Goal: Task Accomplishment & Management: Manage account settings

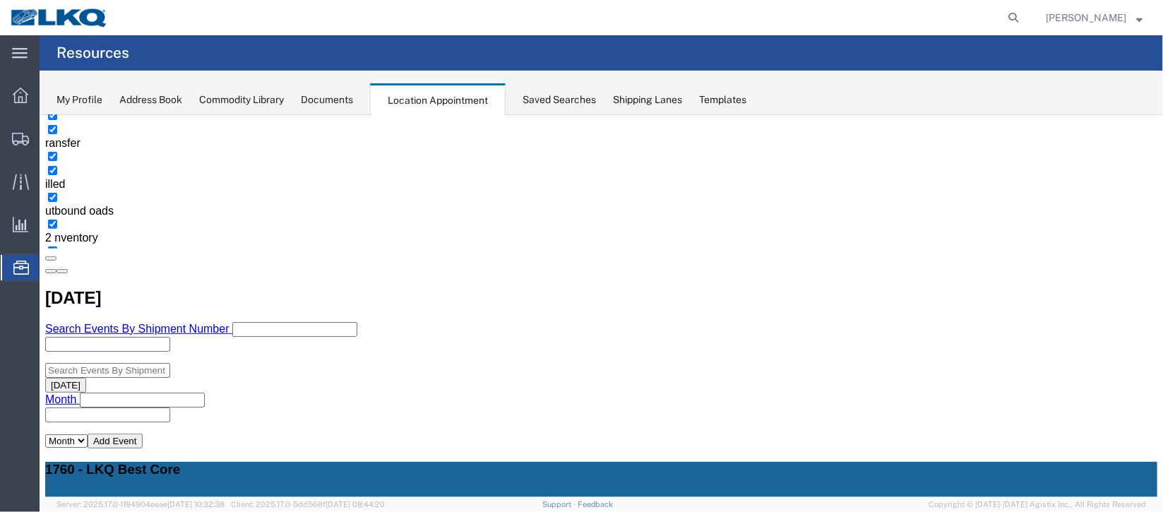
scroll to position [211, 0]
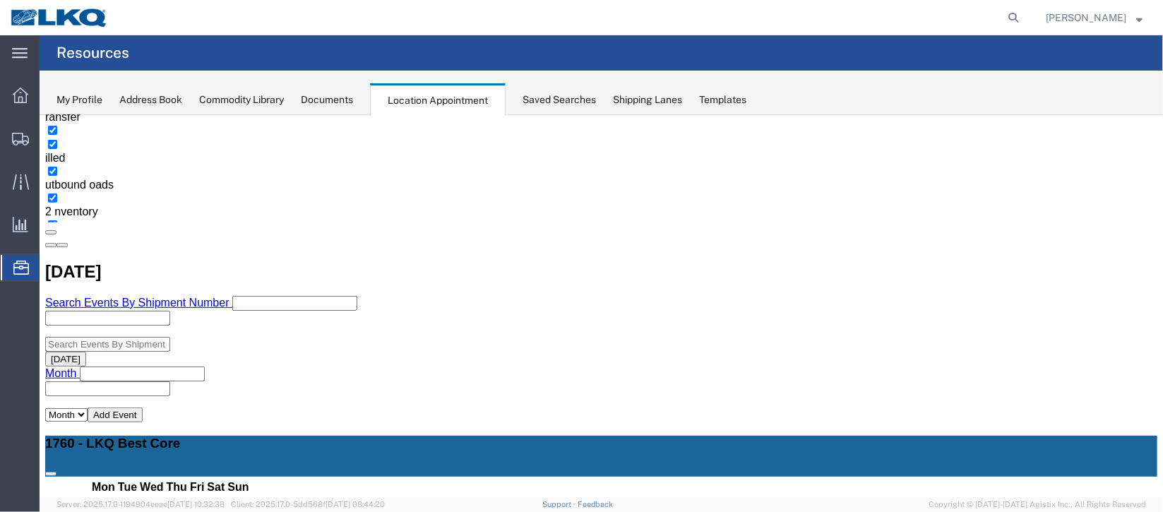
scroll to position [317, 0]
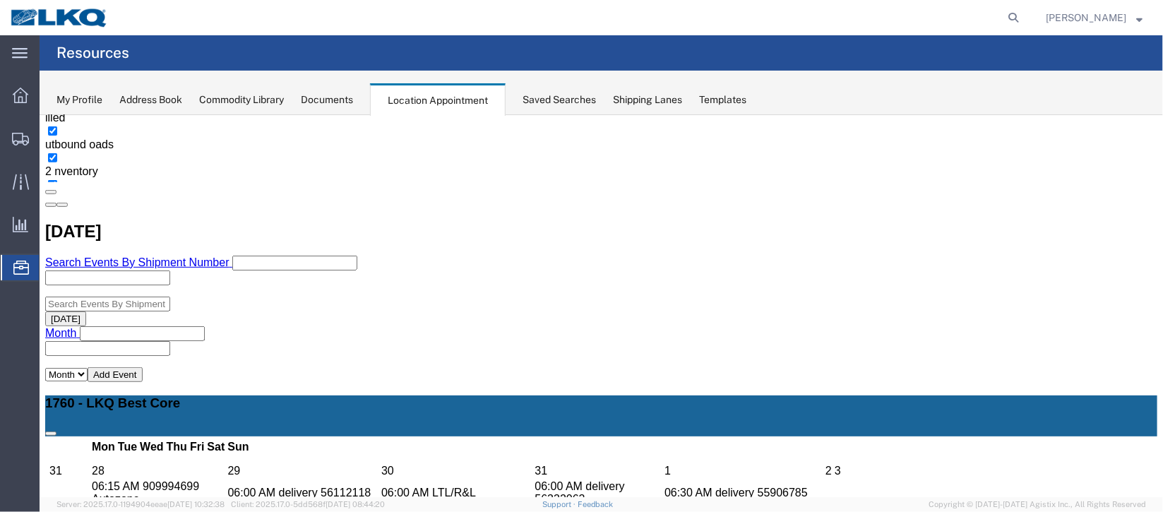
select select "1"
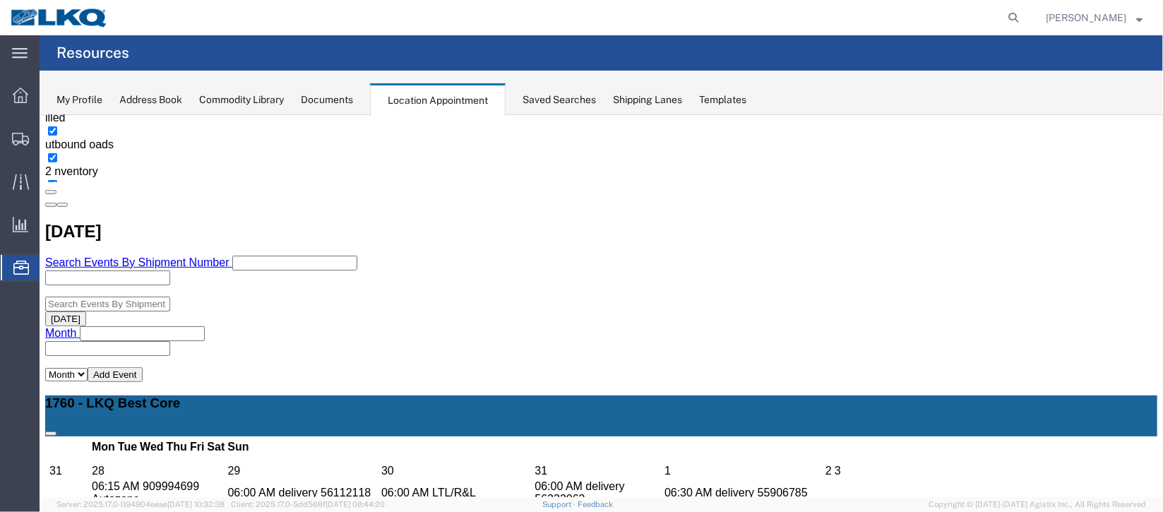
select select
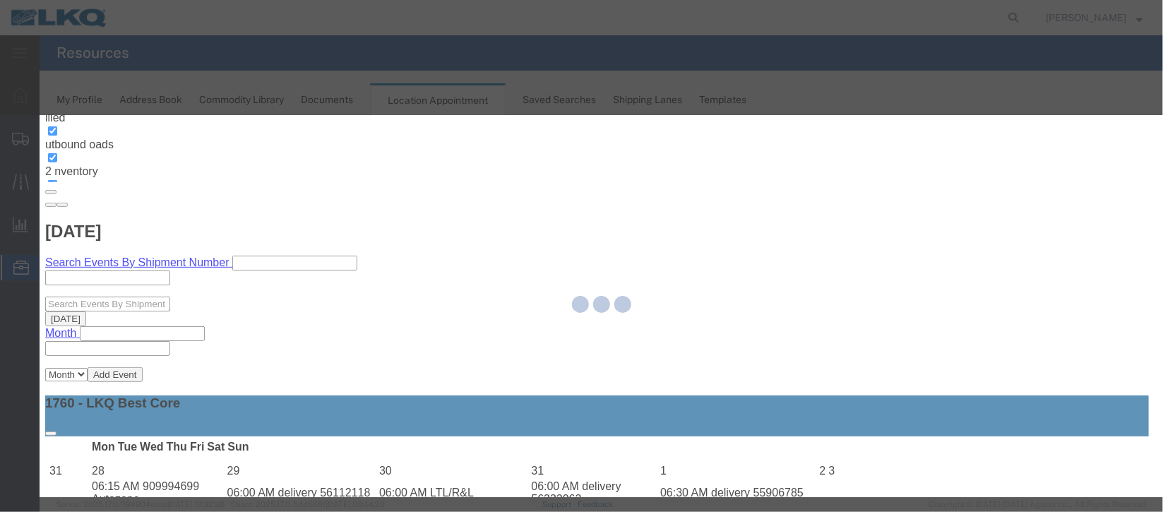
select select
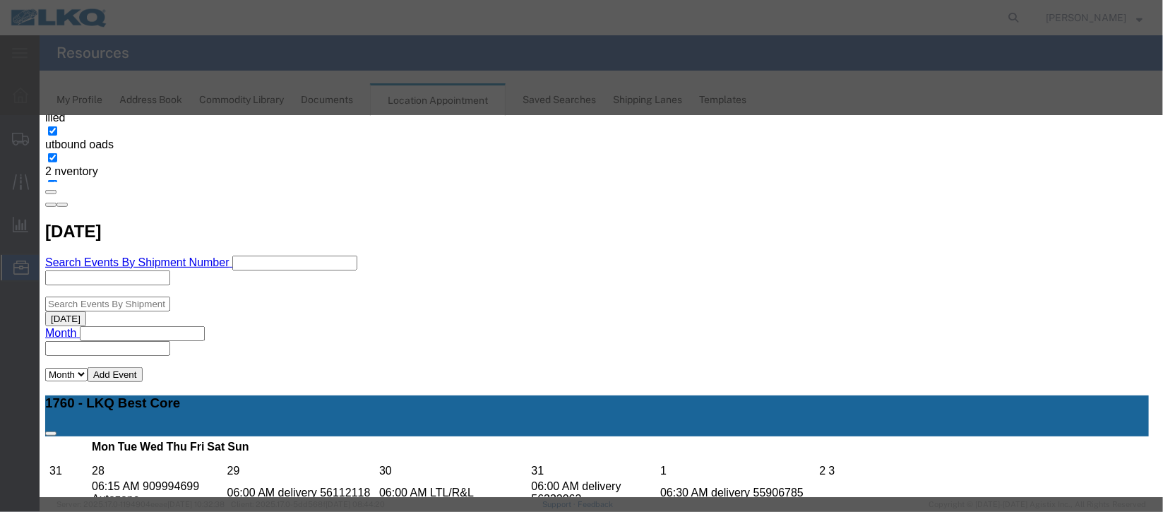
scroll to position [180, 0]
type input "de"
select select "40"
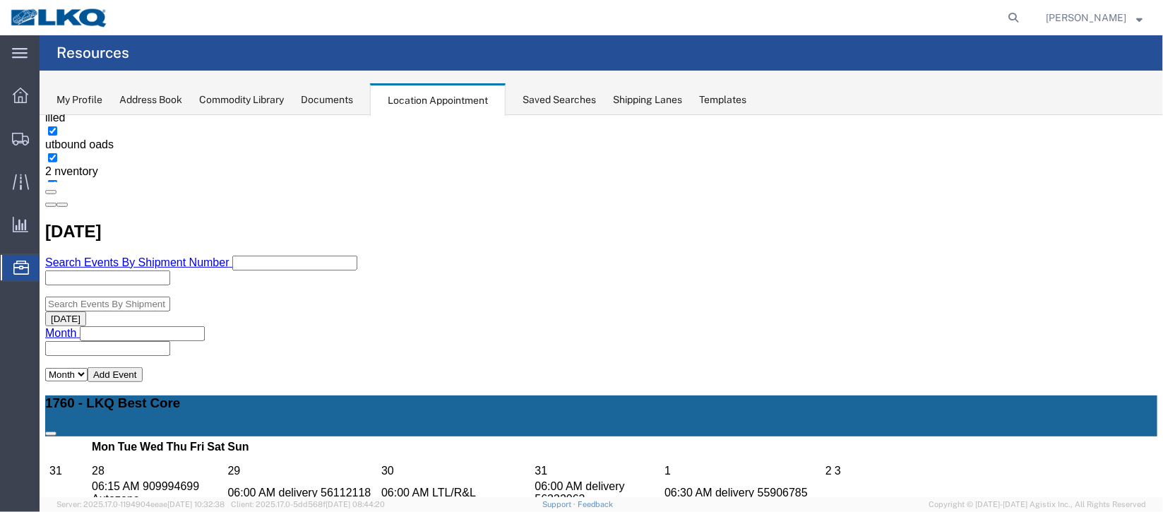
scroll to position [0, 0]
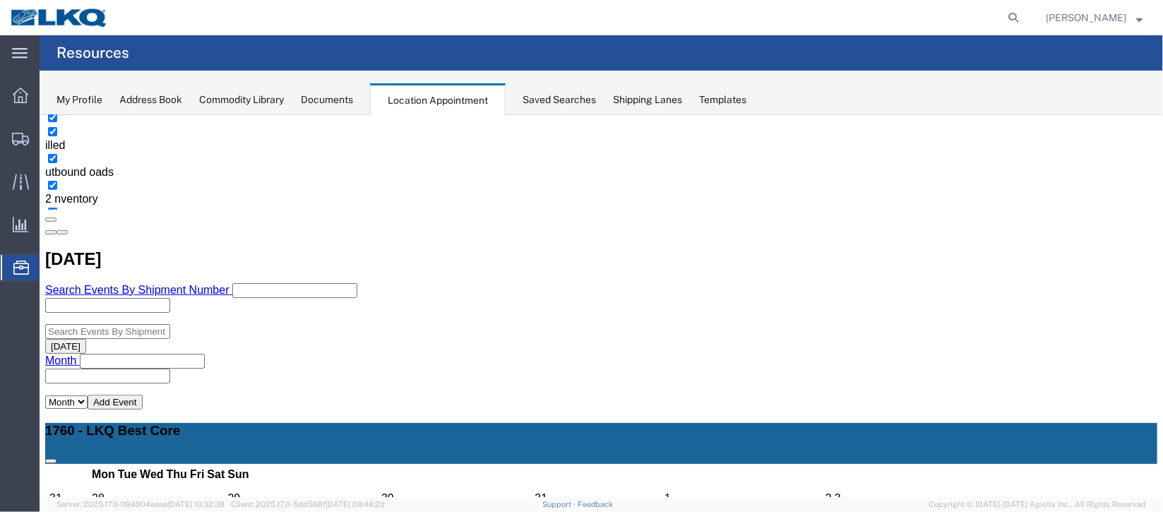
scroll to position [317, 0]
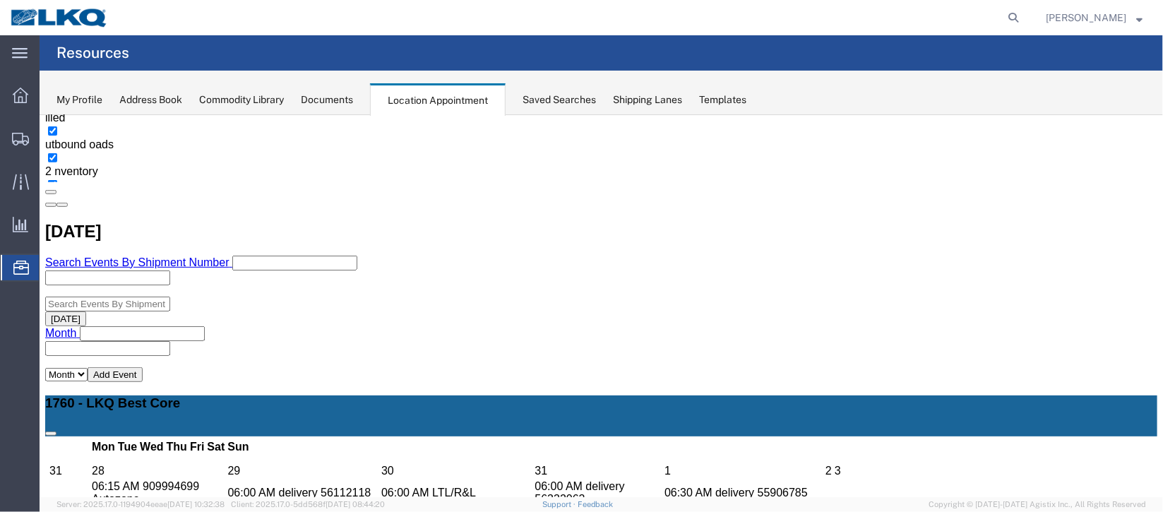
select select "100"
select select "1"
select select
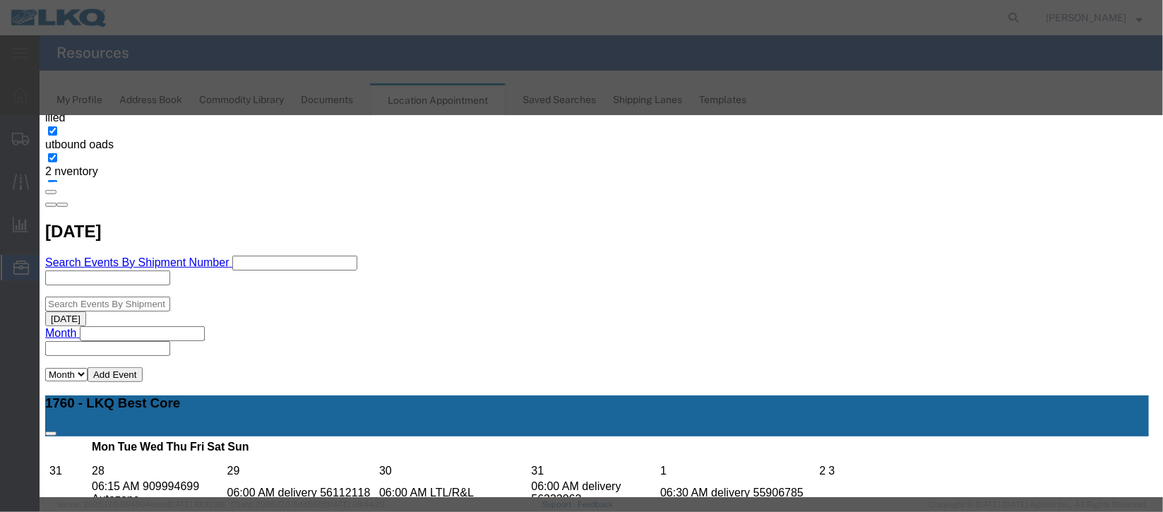
scroll to position [180, 0]
type input "de"
select select "40"
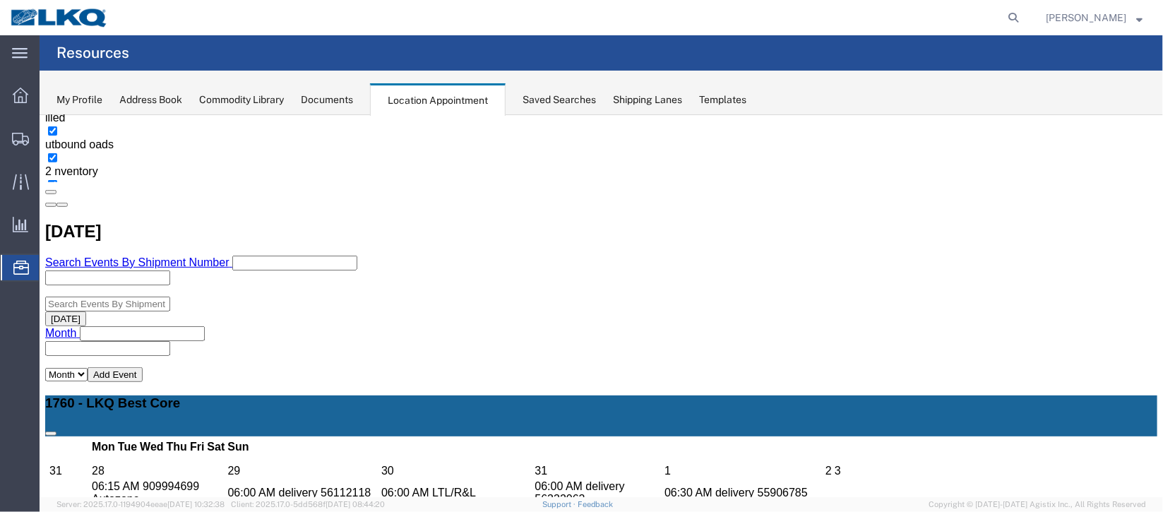
scroll to position [0, 0]
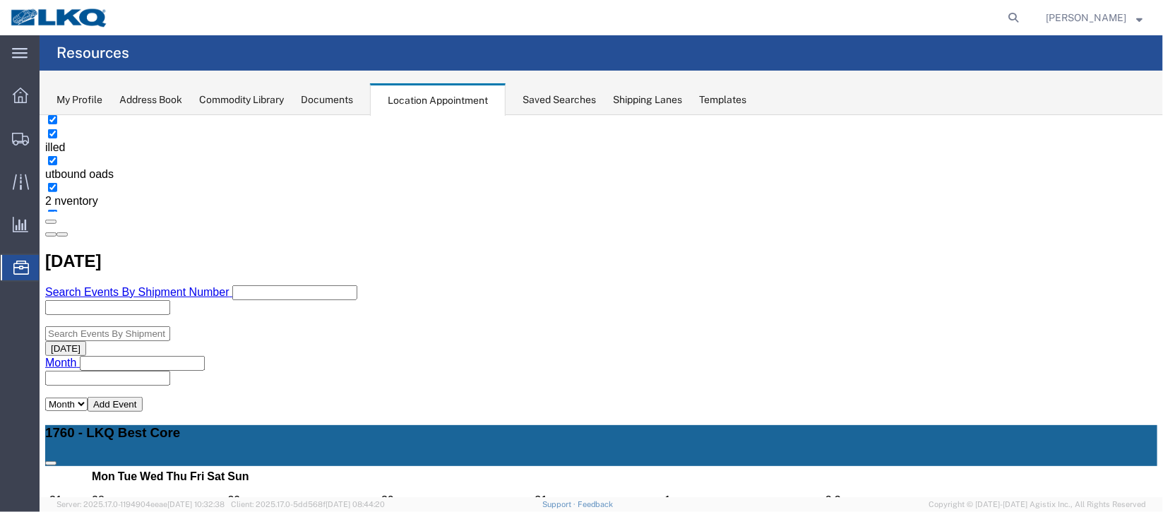
scroll to position [317, 0]
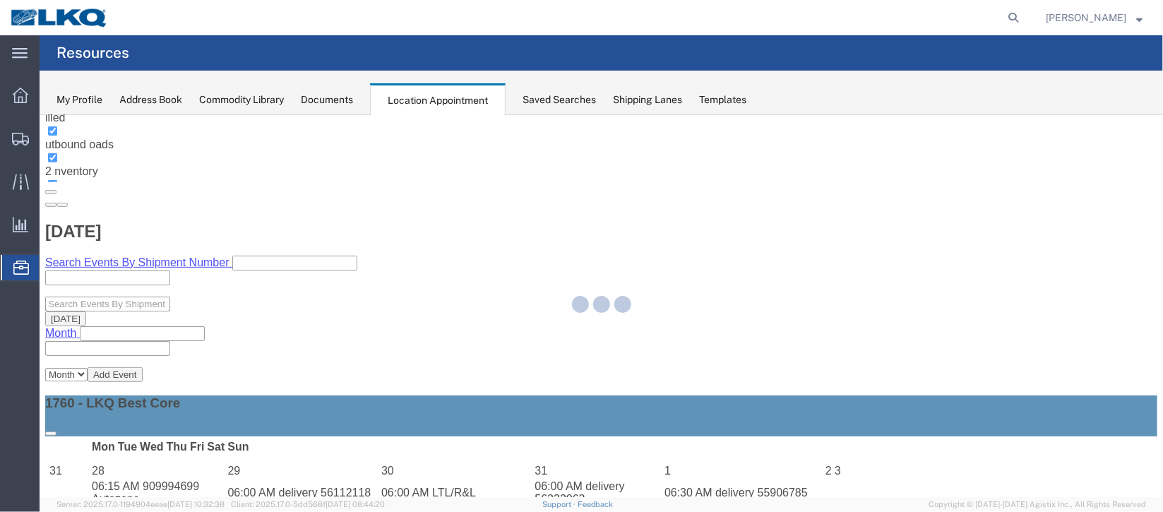
select select "100"
select select "1"
select select
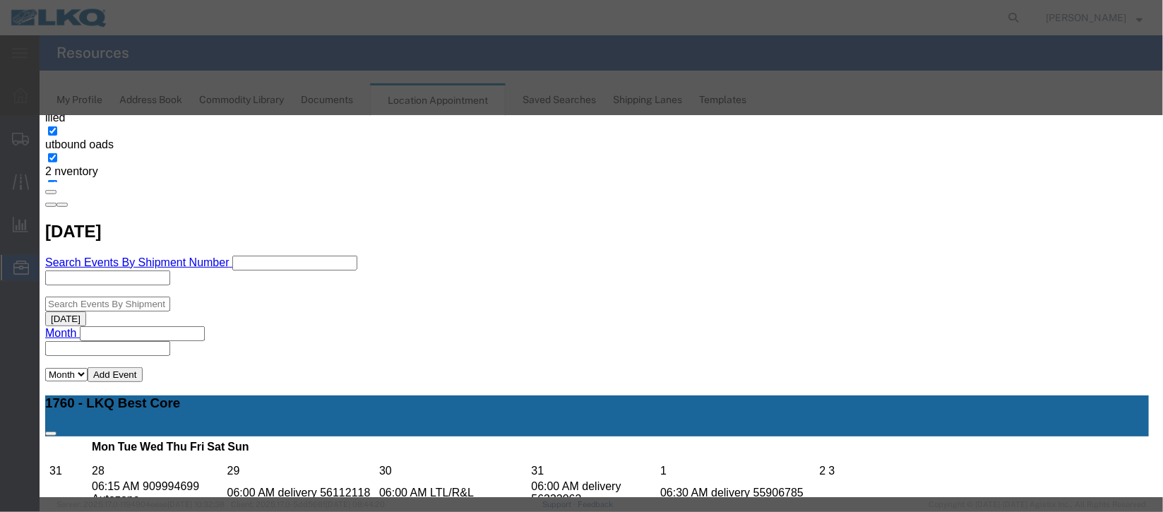
scroll to position [180, 0]
type input "de"
select select "40"
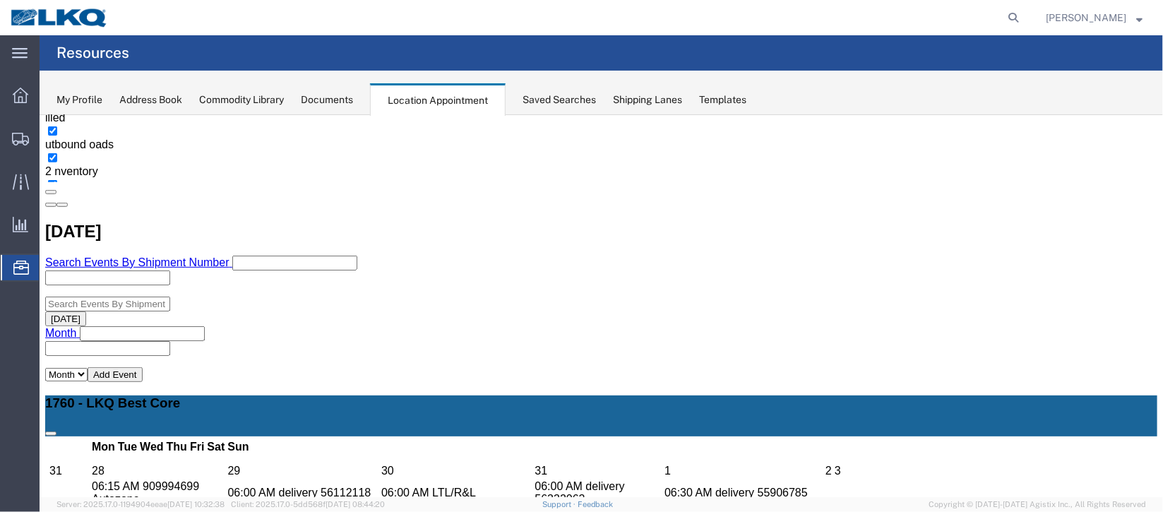
scroll to position [0, 0]
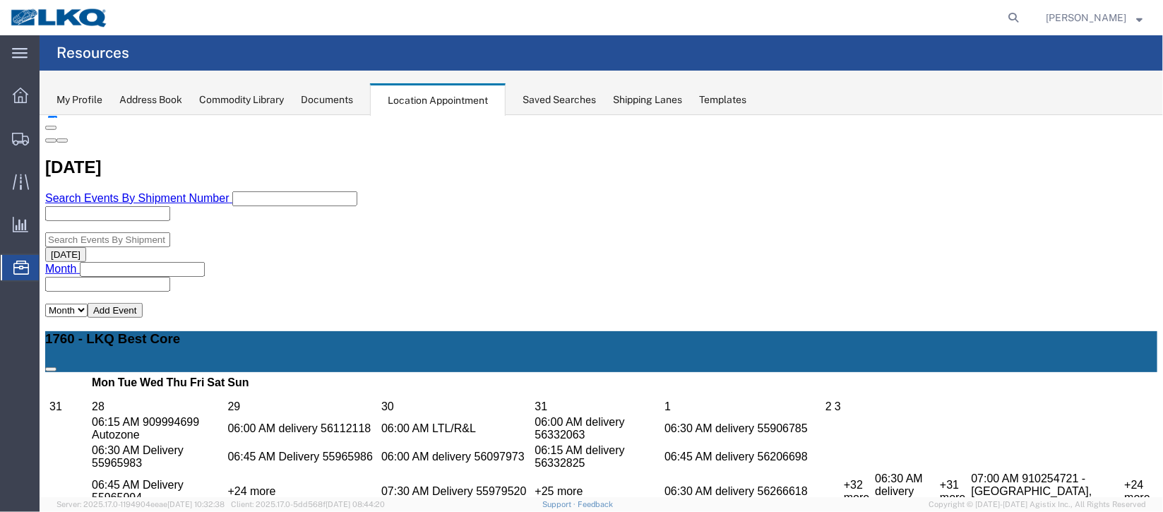
scroll to position [423, 0]
